Goal: Book appointment/travel/reservation

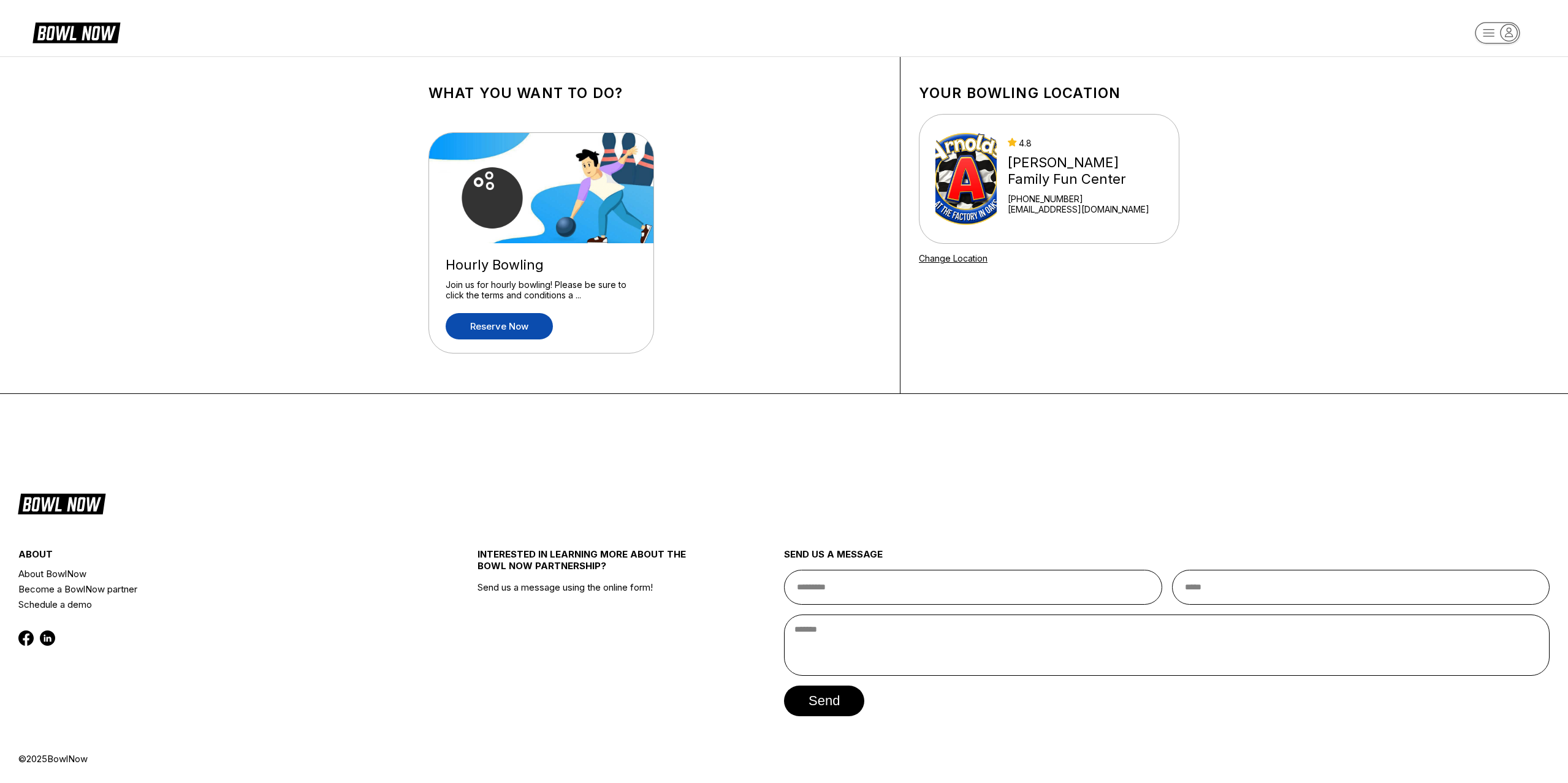
click at [506, 325] on link "Reserve now" at bounding box center [499, 326] width 108 height 27
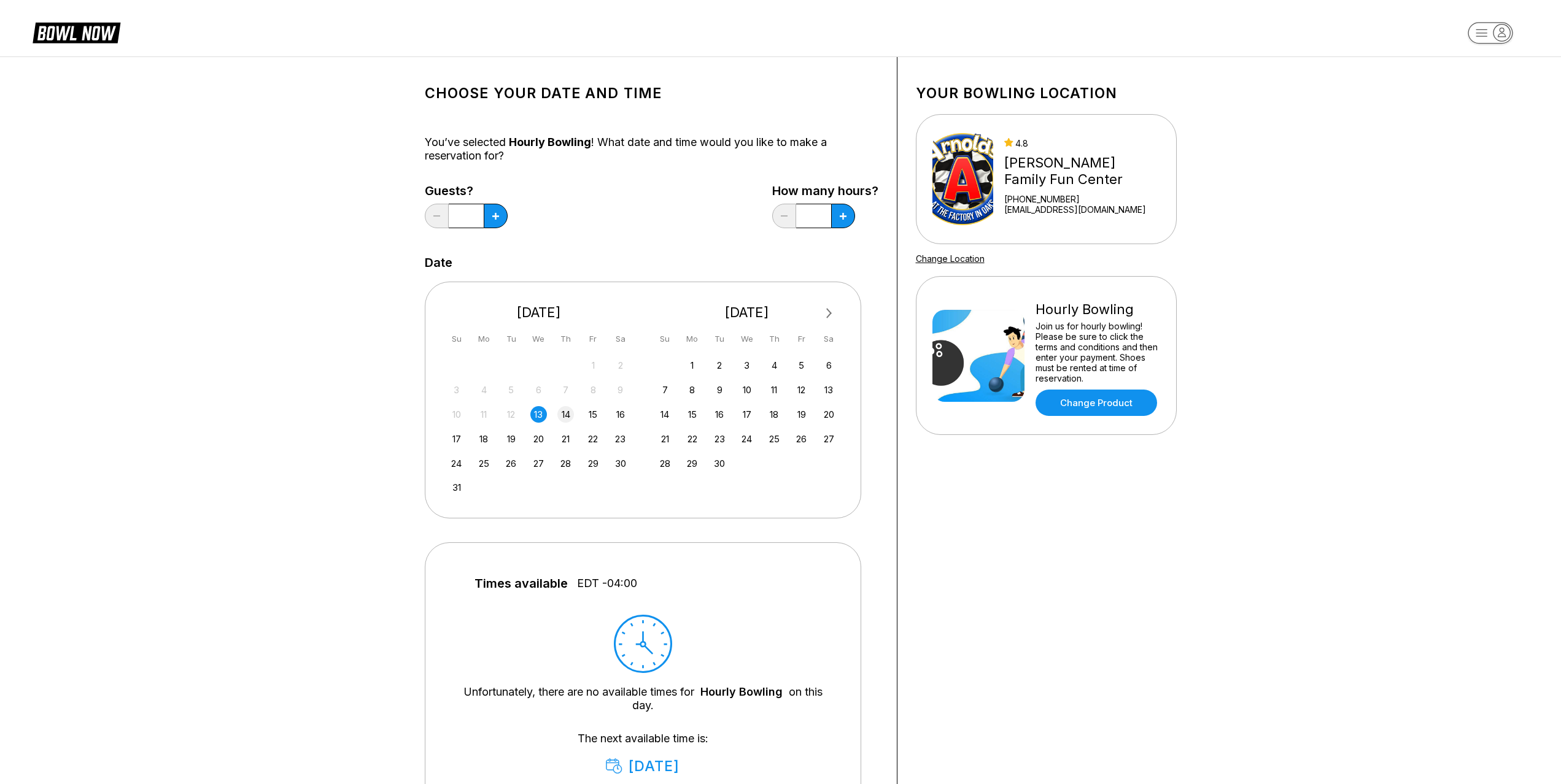
click at [571, 415] on div "14" at bounding box center [565, 414] width 16 height 16
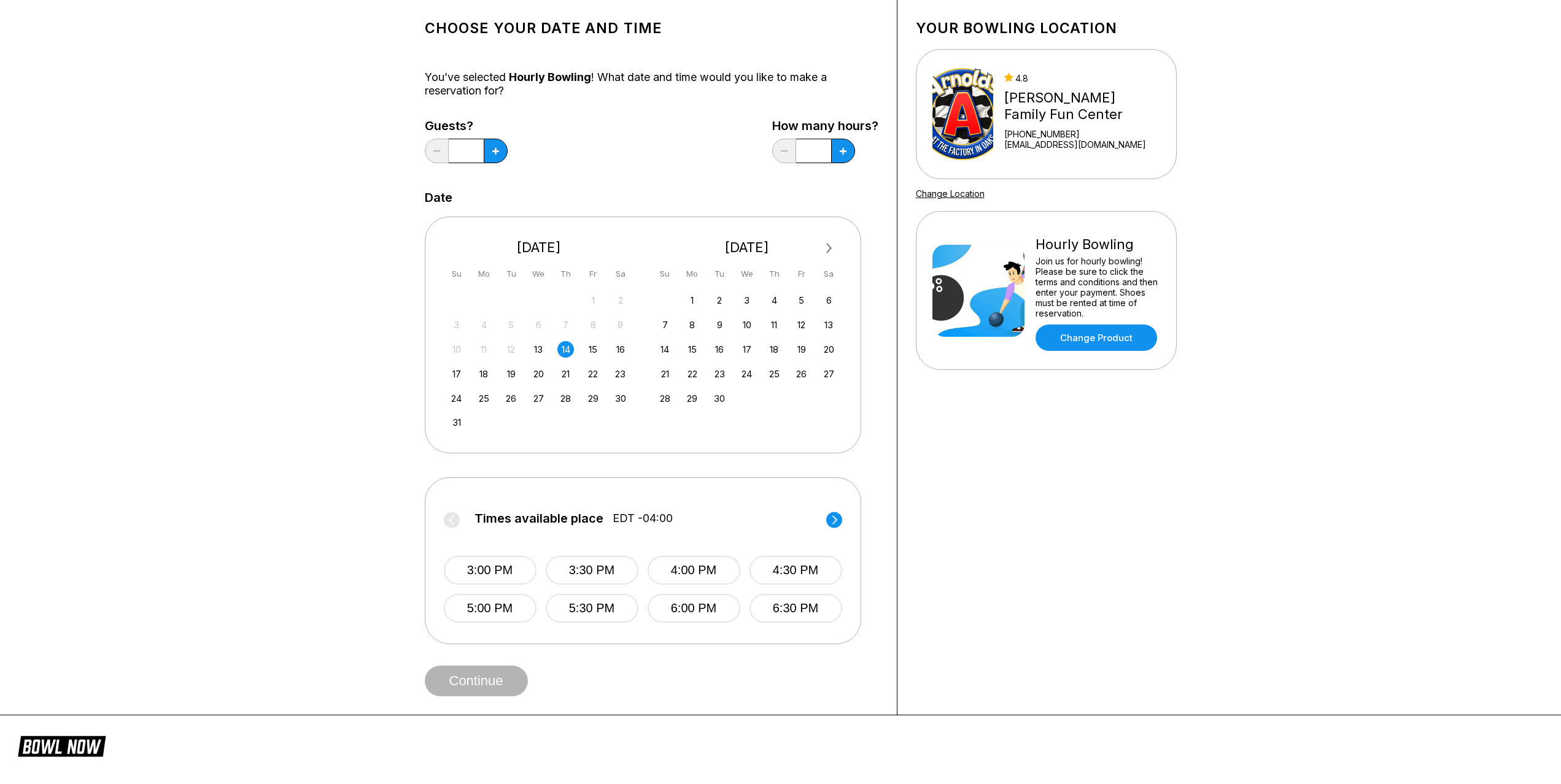
scroll to position [123, 0]
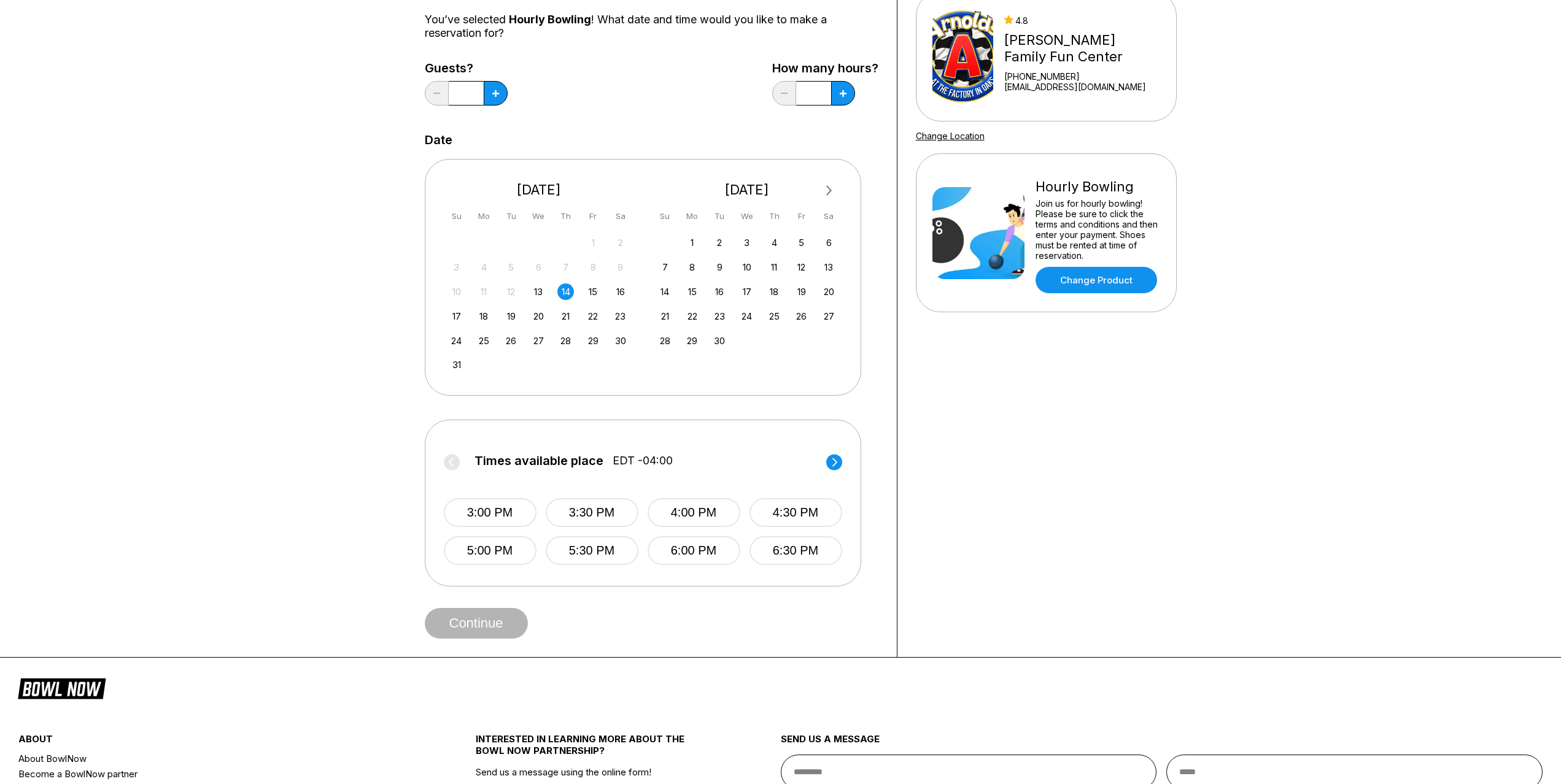
click at [839, 460] on circle at bounding box center [834, 462] width 16 height 16
click at [456, 459] on circle at bounding box center [452, 462] width 16 height 16
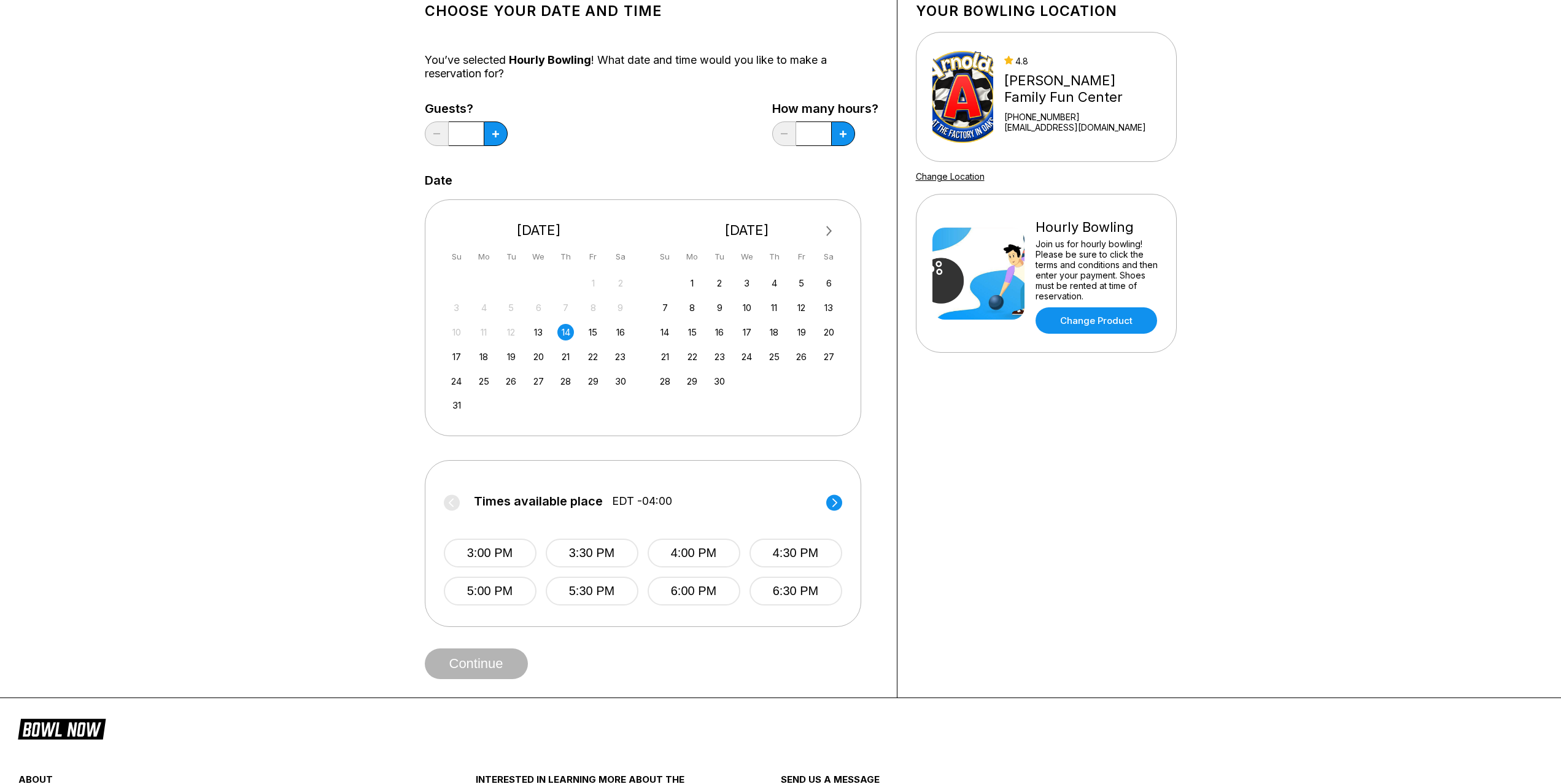
scroll to position [0, 0]
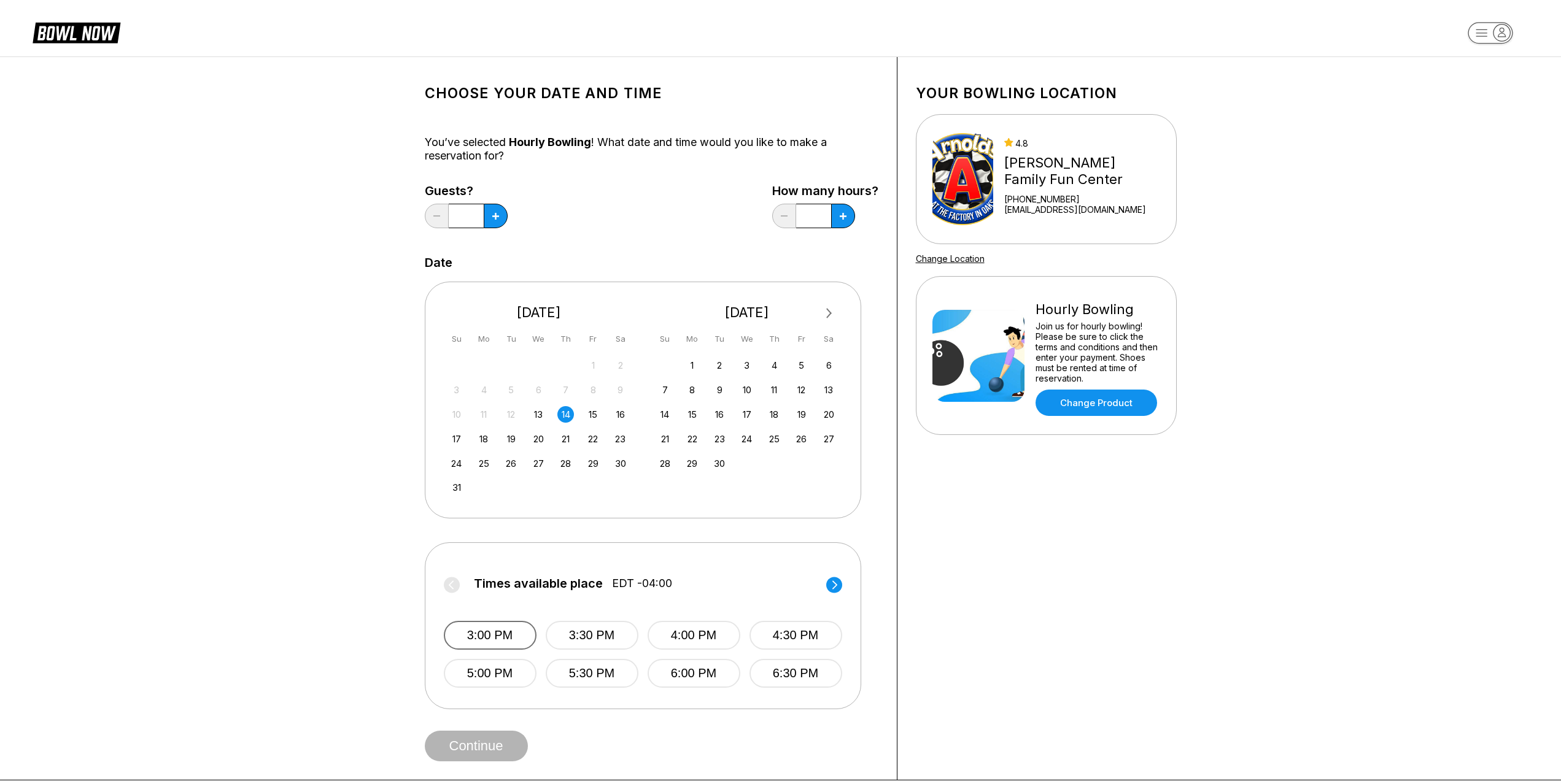
click at [480, 637] on button "3:00 PM" at bounding box center [489, 635] width 92 height 29
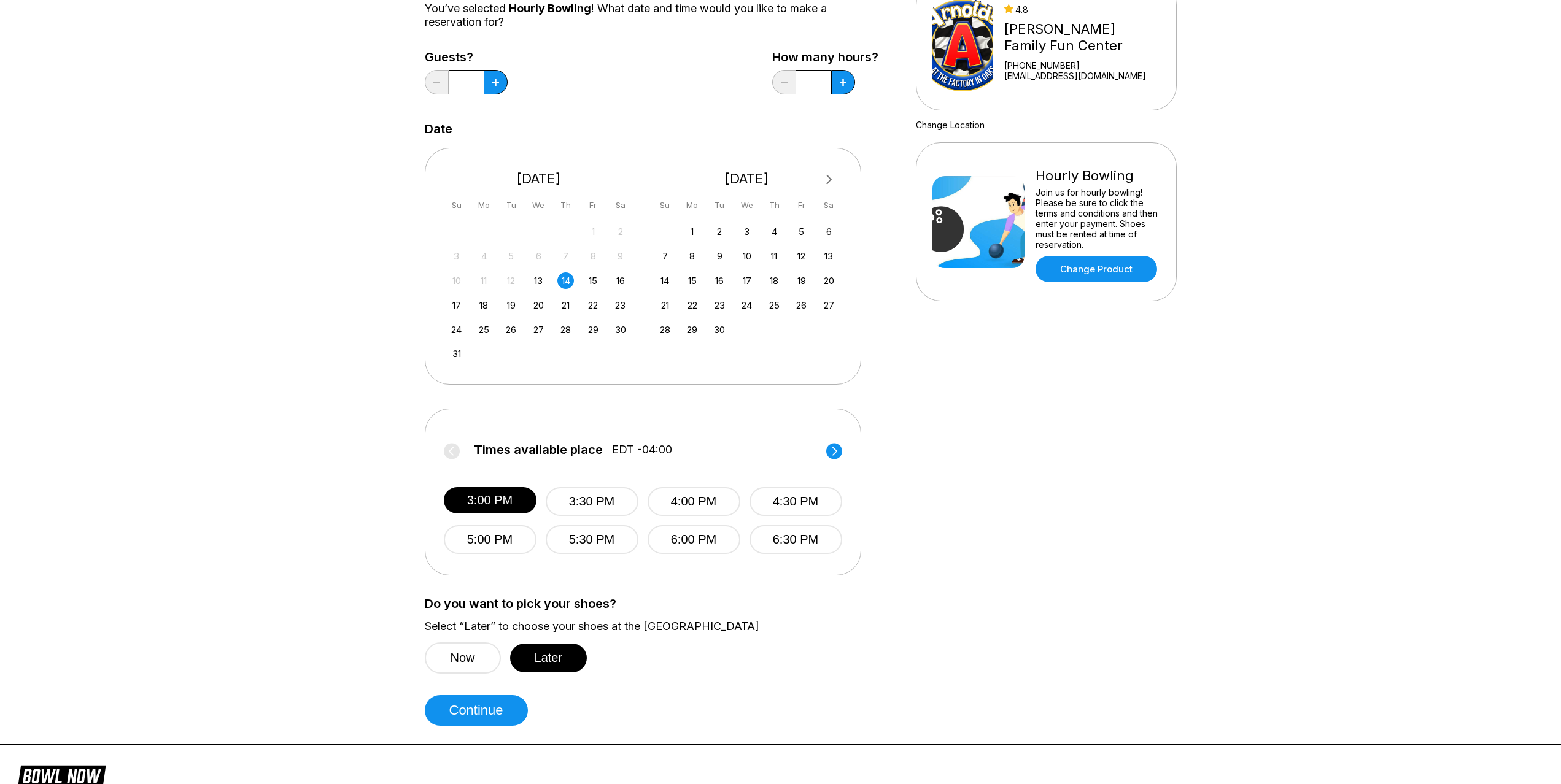
scroll to position [61, 0]
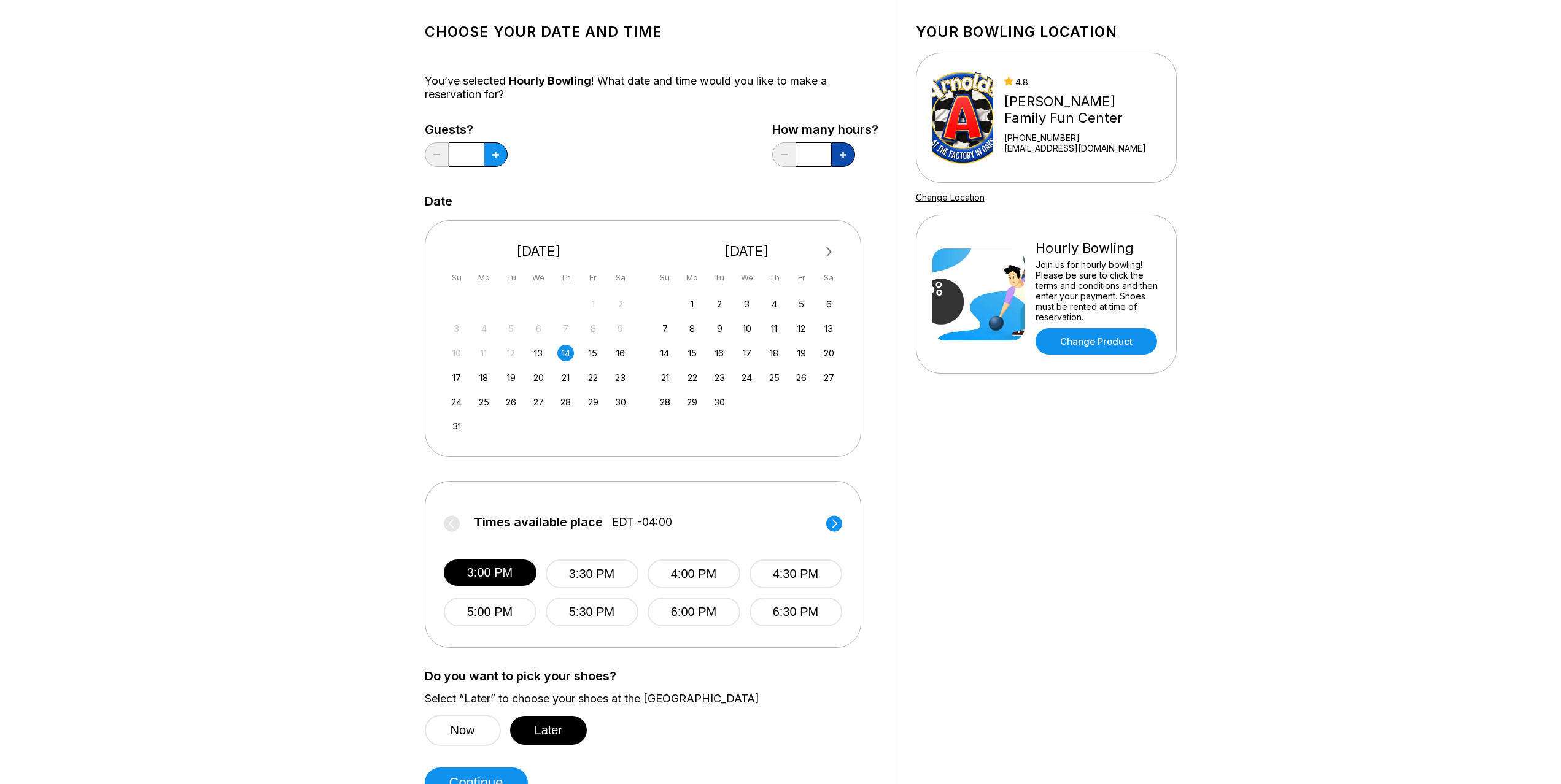
click at [508, 150] on button at bounding box center [496, 154] width 24 height 25
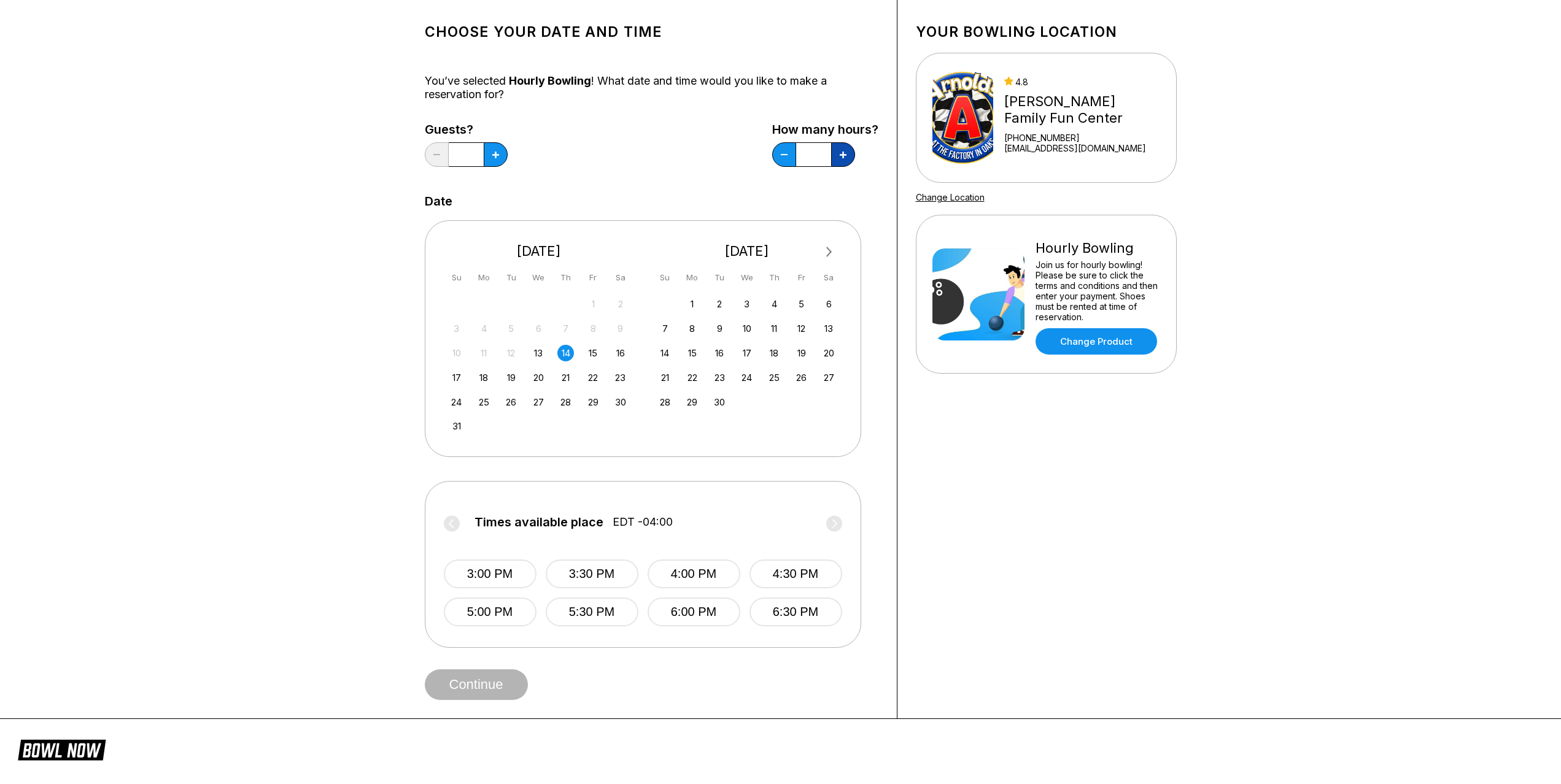
click at [499, 154] on icon at bounding box center [496, 154] width 7 height 7
type input "*"
click at [491, 577] on button "3:00 PM" at bounding box center [490, 574] width 92 height 29
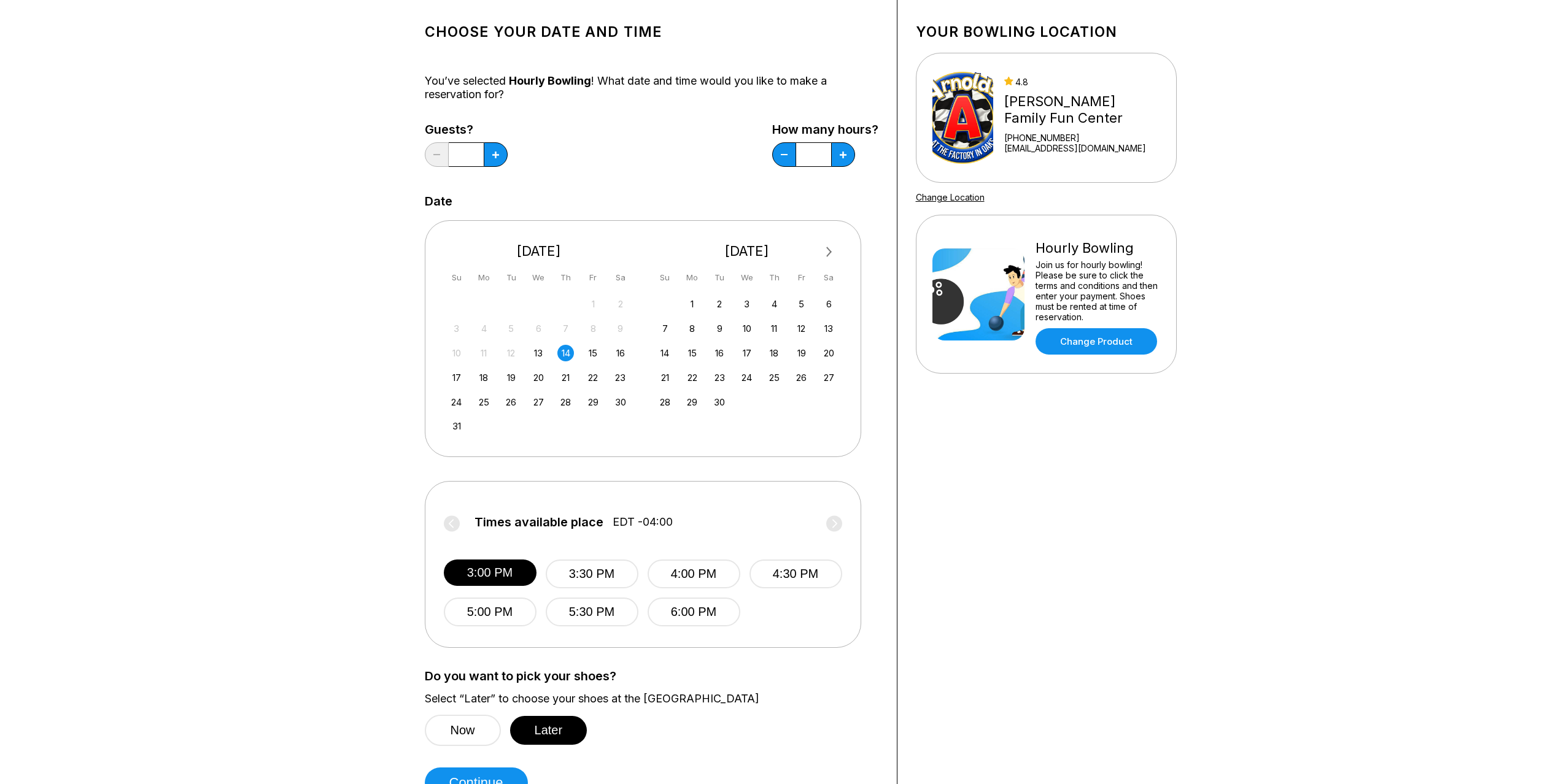
scroll to position [123, 0]
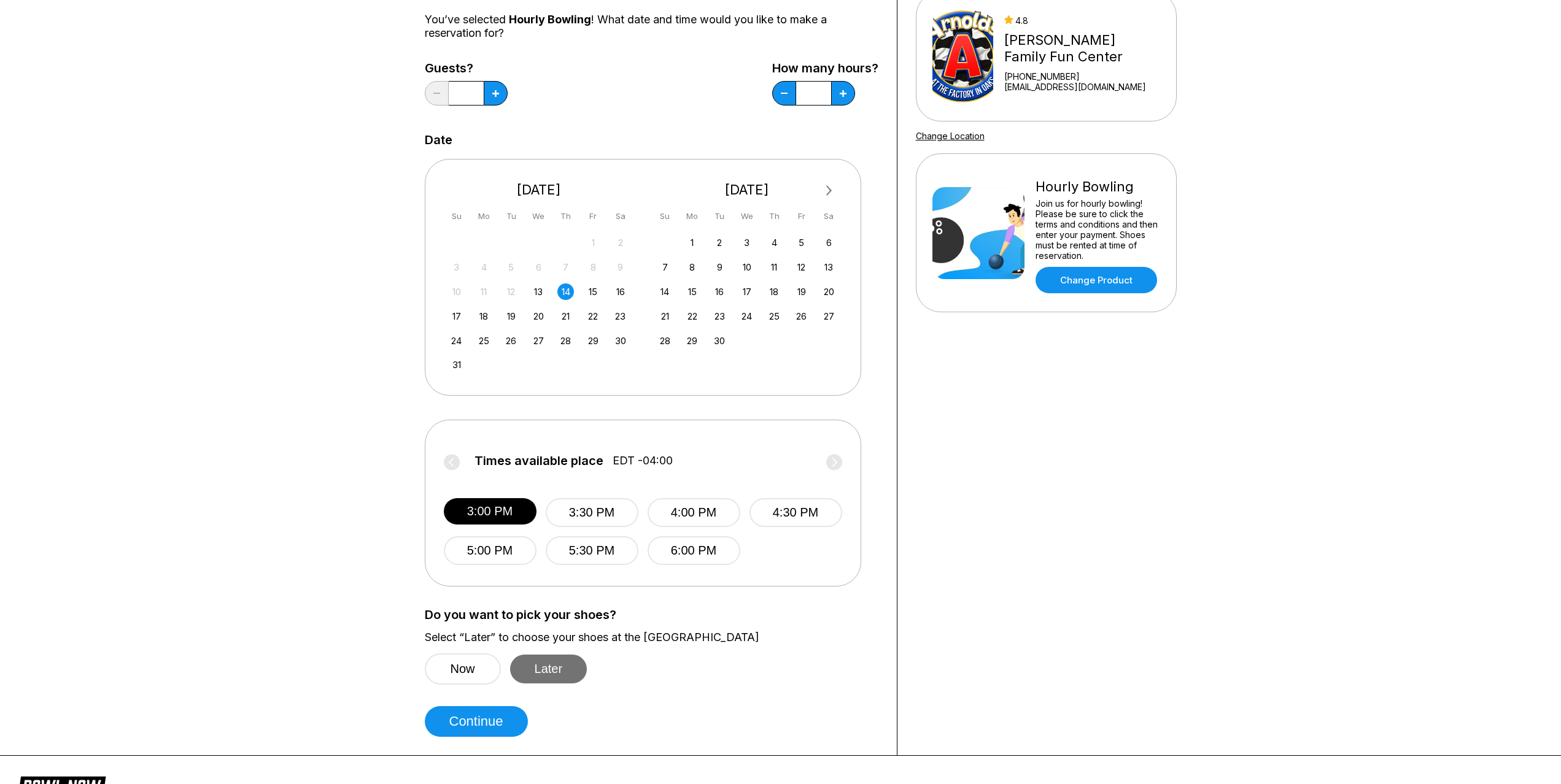
click at [550, 671] on button "Later" at bounding box center [548, 669] width 77 height 29
click at [482, 722] on button "Continue" at bounding box center [476, 722] width 103 height 30
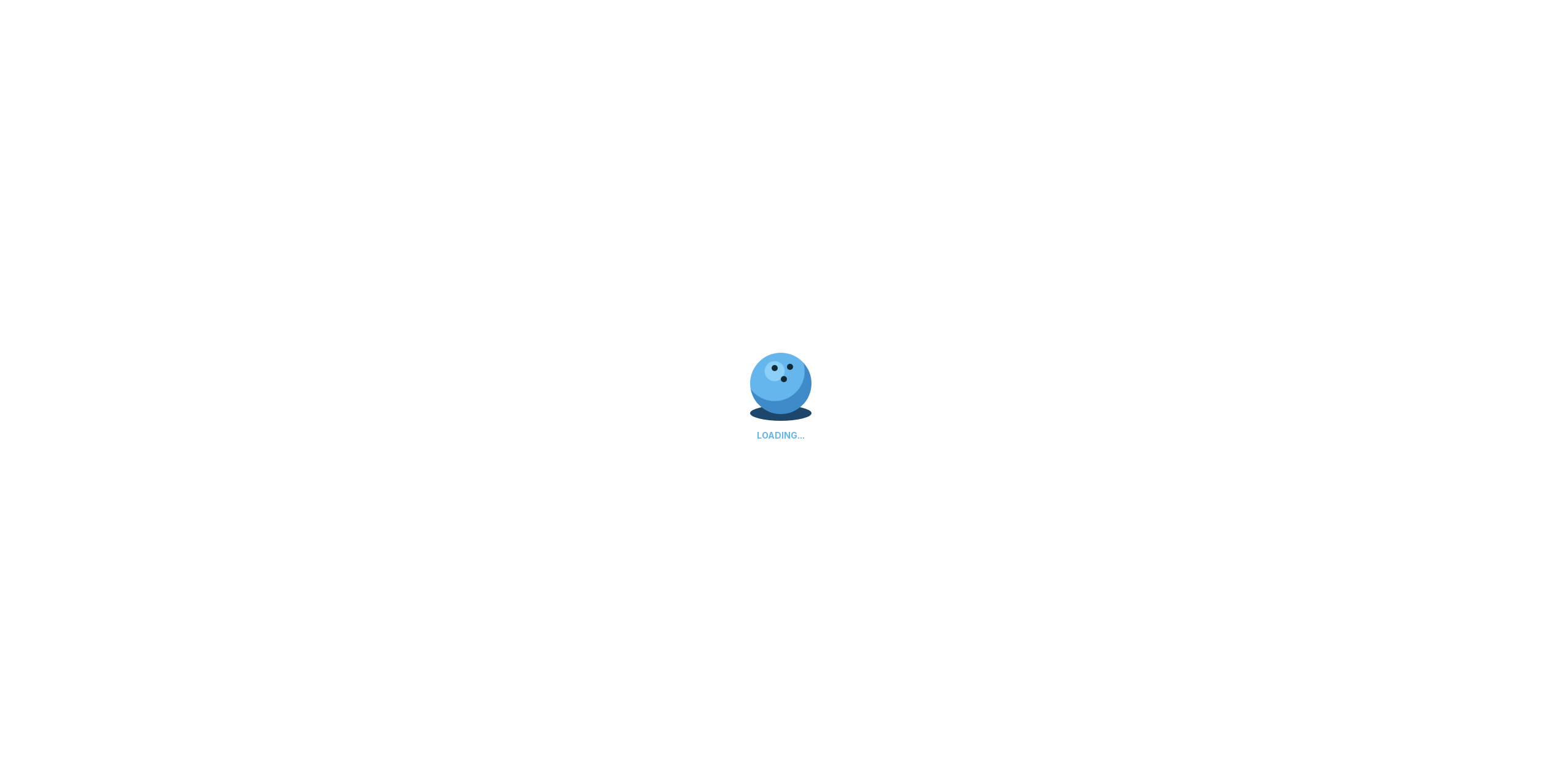
scroll to position [0, 0]
select select "**"
